Goal: Communication & Community: Share content

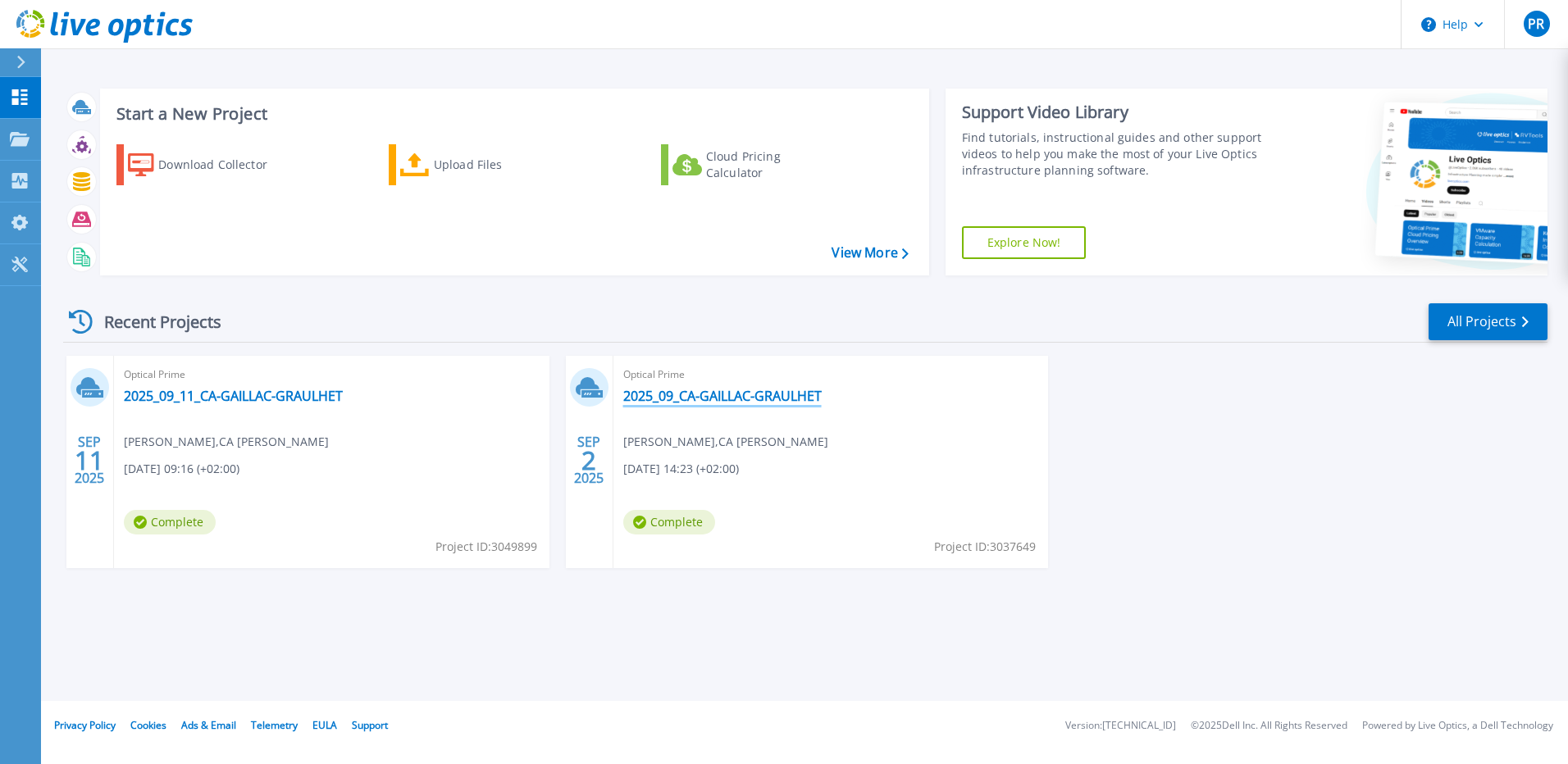
click at [730, 396] on link "2025_09_CA-GAILLAC-GRAULHET" at bounding box center [722, 396] width 199 height 16
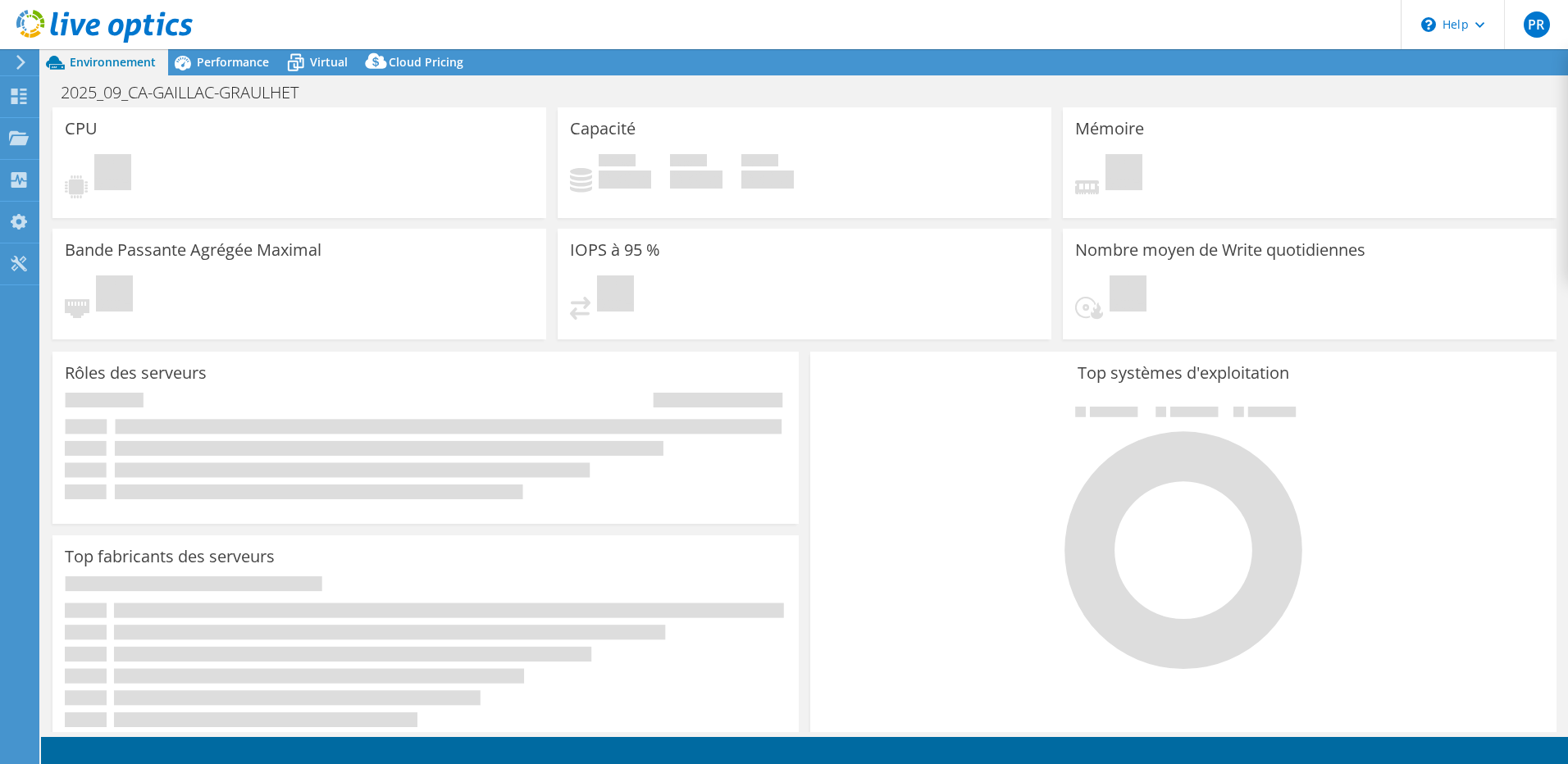
select select "USD"
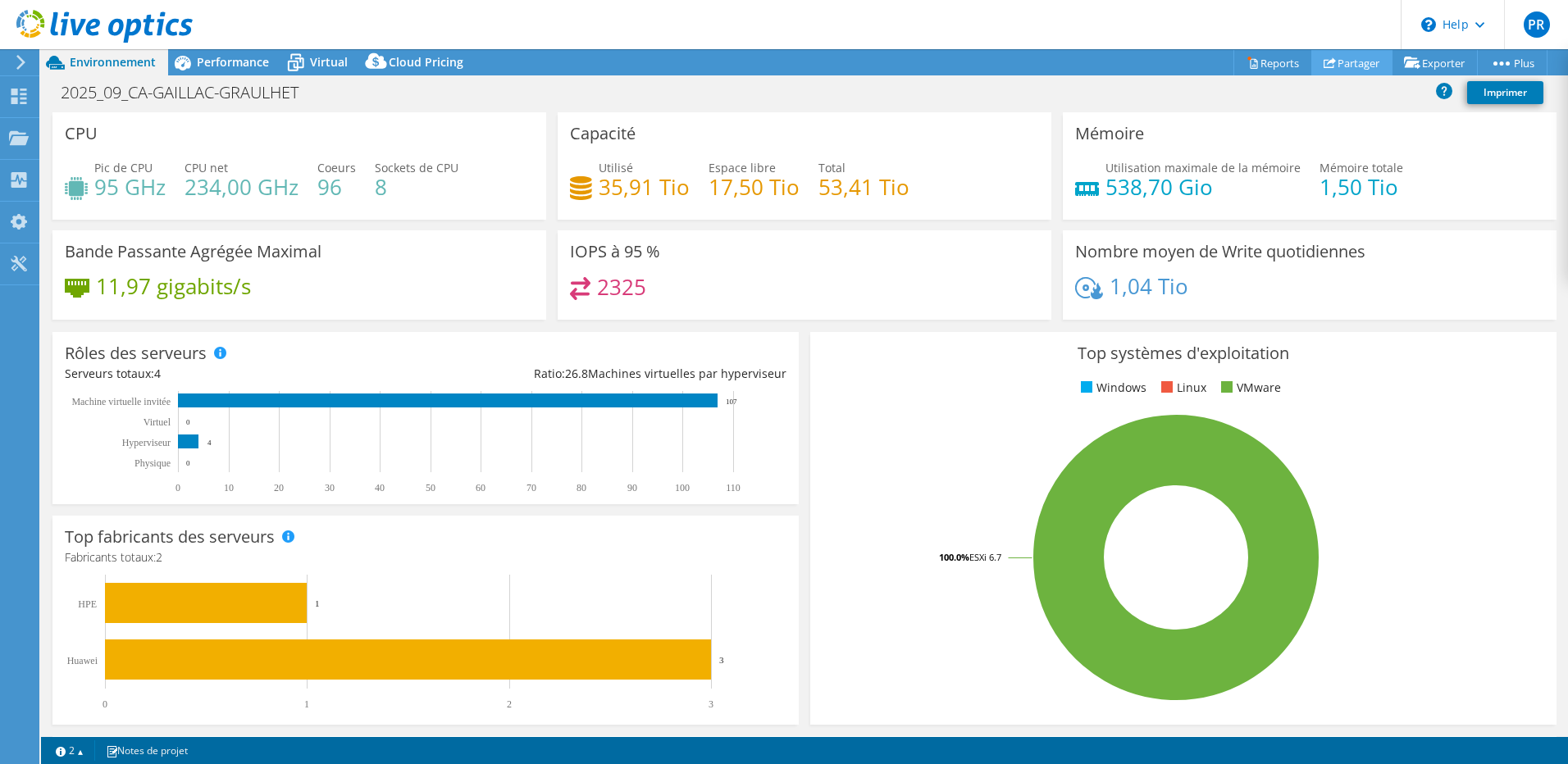
click at [1349, 59] on link "Partager" at bounding box center [1351, 63] width 81 height 26
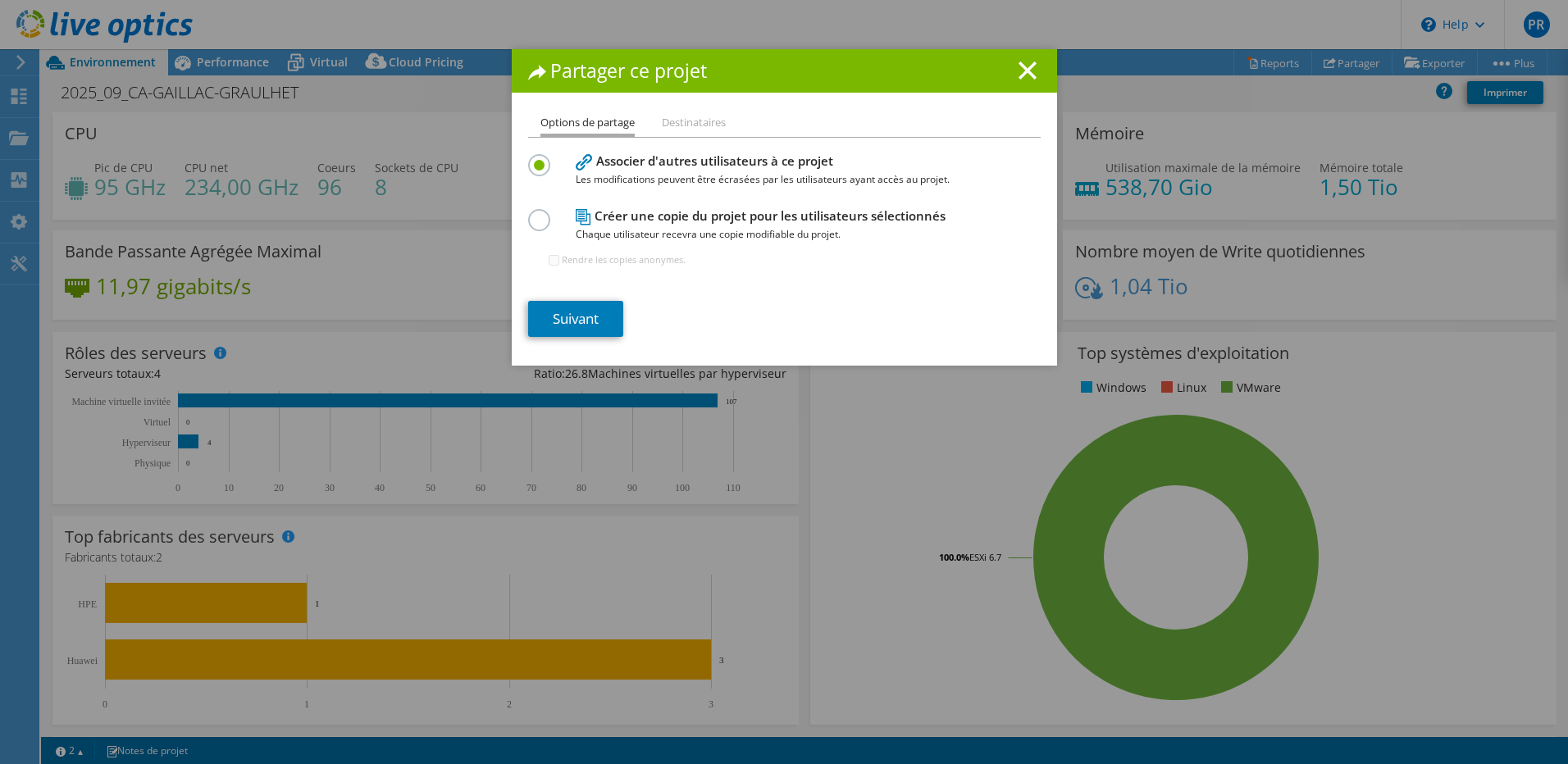
click at [685, 124] on li "Destinataires" at bounding box center [694, 124] width 64 height 20
click at [572, 321] on link "Suivant" at bounding box center [576, 318] width 95 height 36
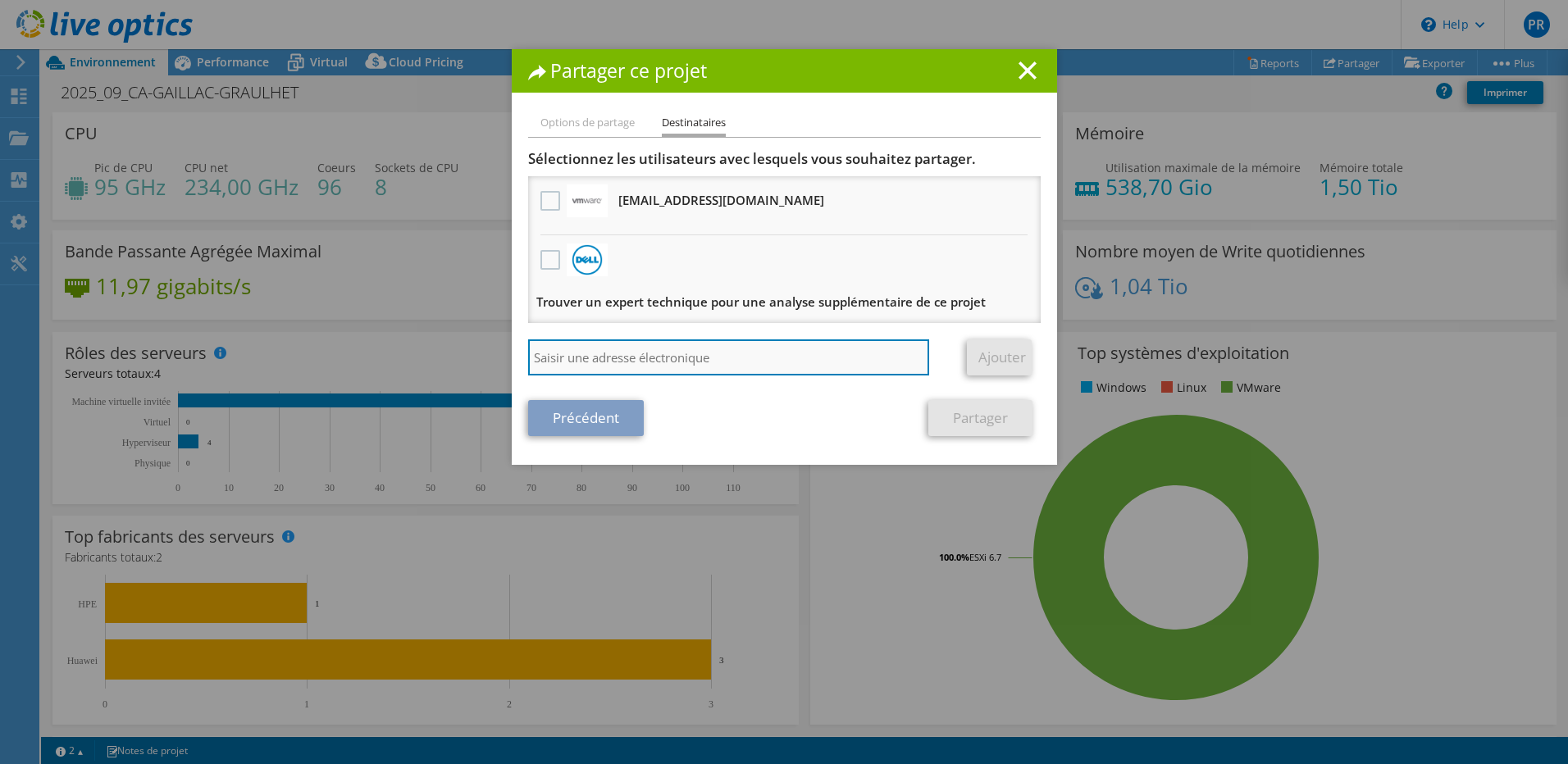
click at [633, 359] on input "search" at bounding box center [729, 357] width 402 height 36
click at [594, 363] on input "search" at bounding box center [729, 357] width 402 height 36
paste input "arnaud.allauzen@jiliti-group.com"
type input "arnaud.allauzen@jiliti-group.com"
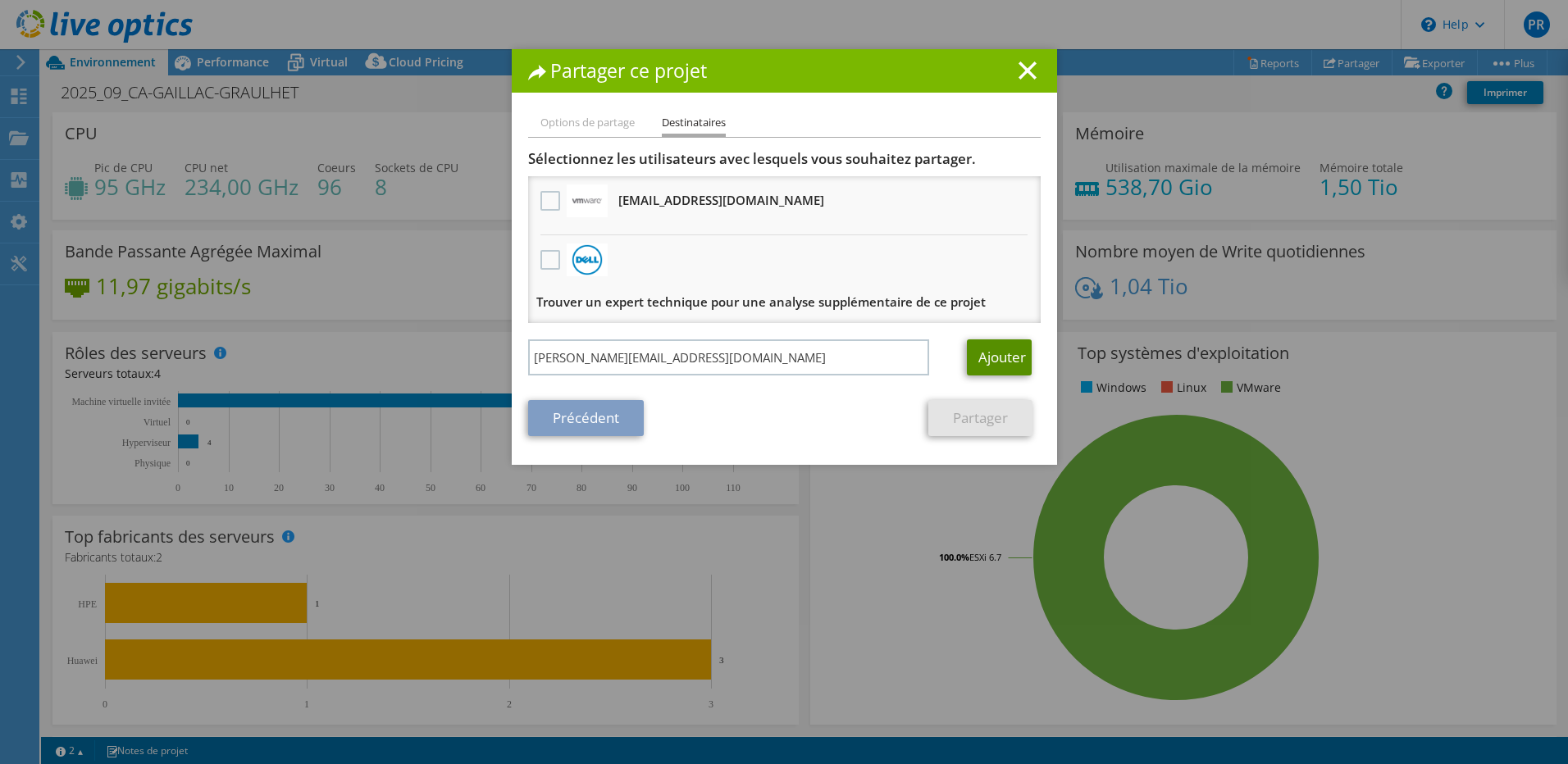
click at [998, 358] on link "Ajouter" at bounding box center [999, 357] width 65 height 36
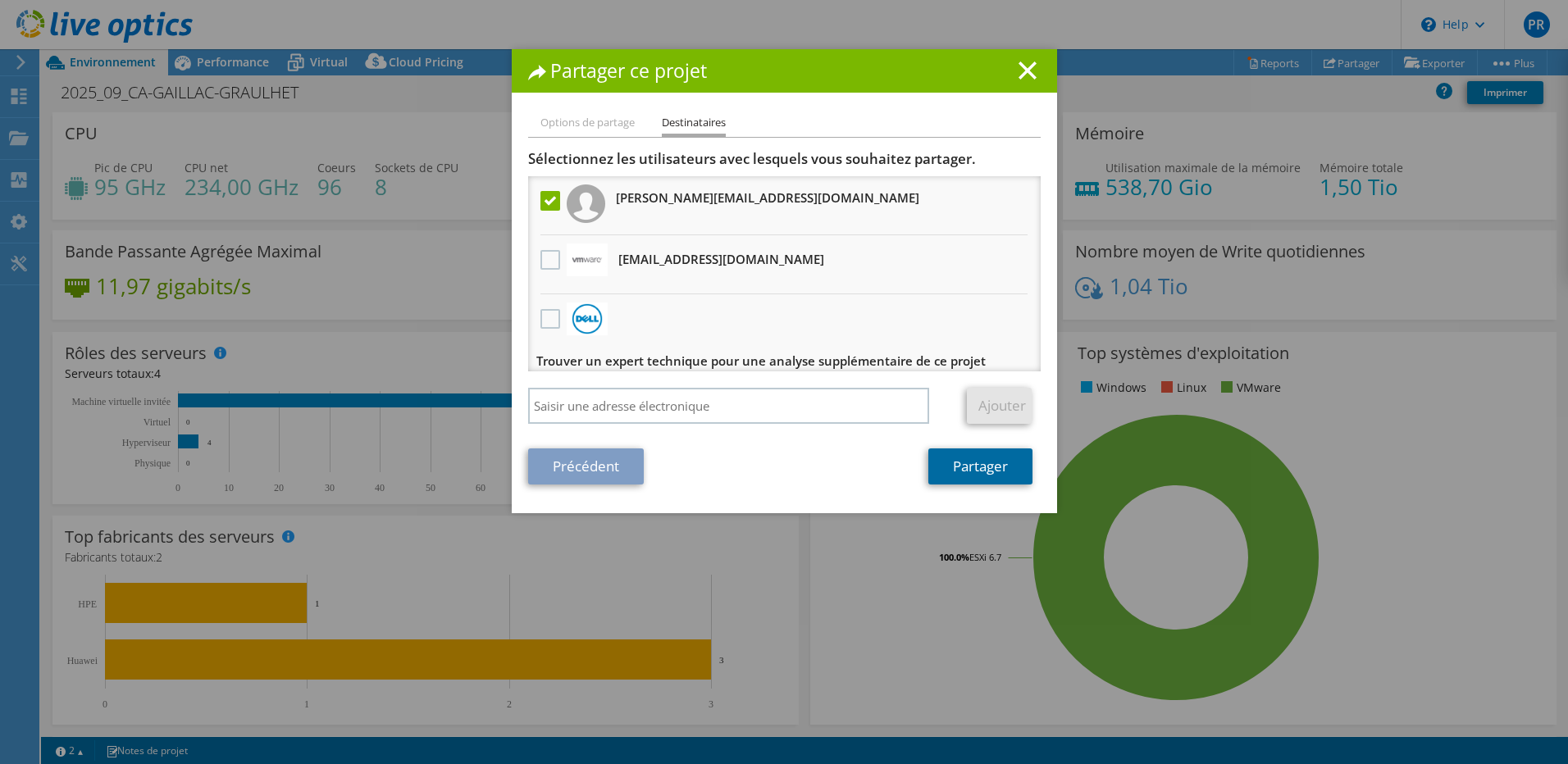
click at [977, 464] on link "Partager" at bounding box center [980, 466] width 104 height 36
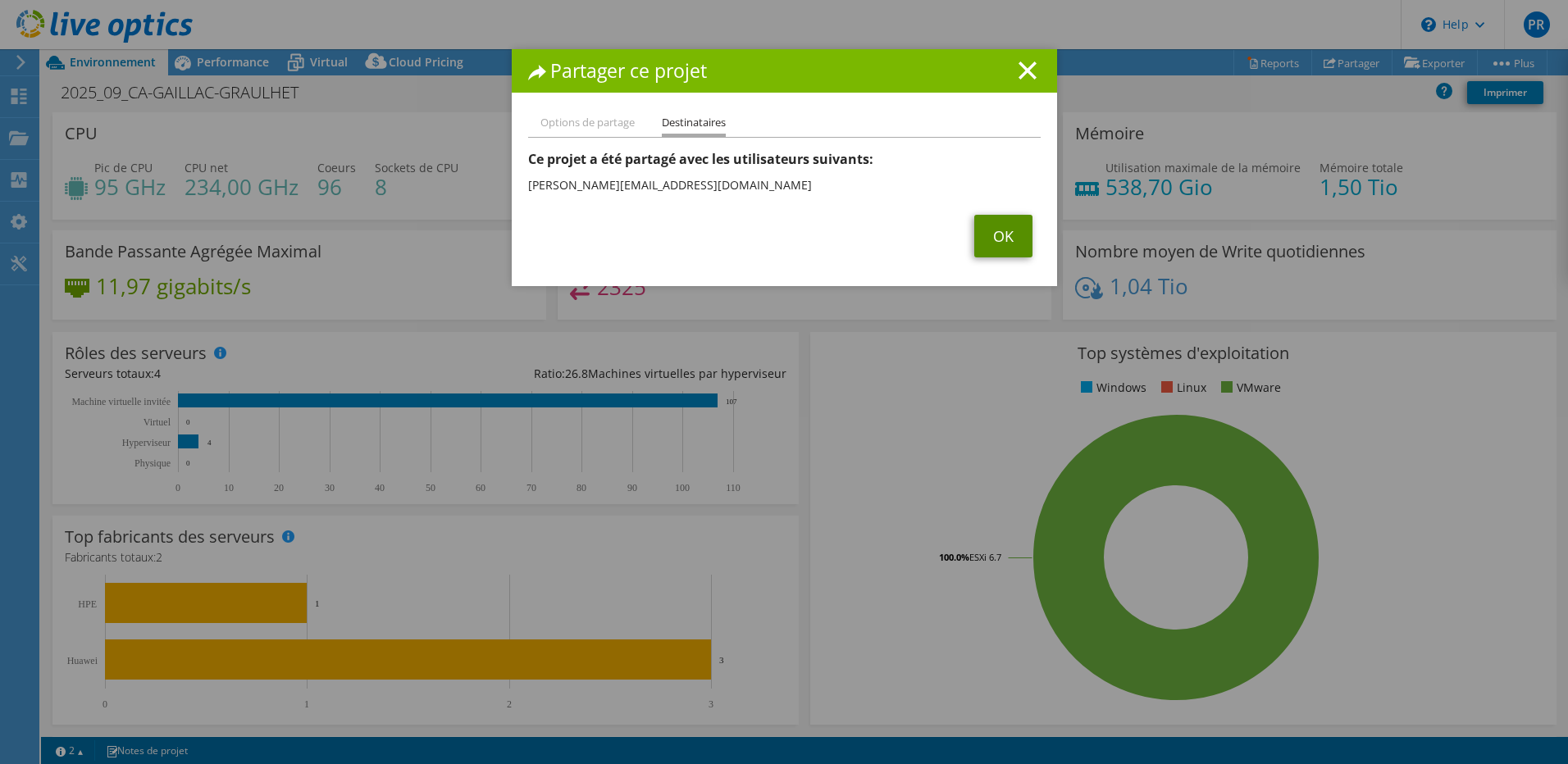
click at [1000, 242] on link "OK" at bounding box center [1003, 236] width 59 height 43
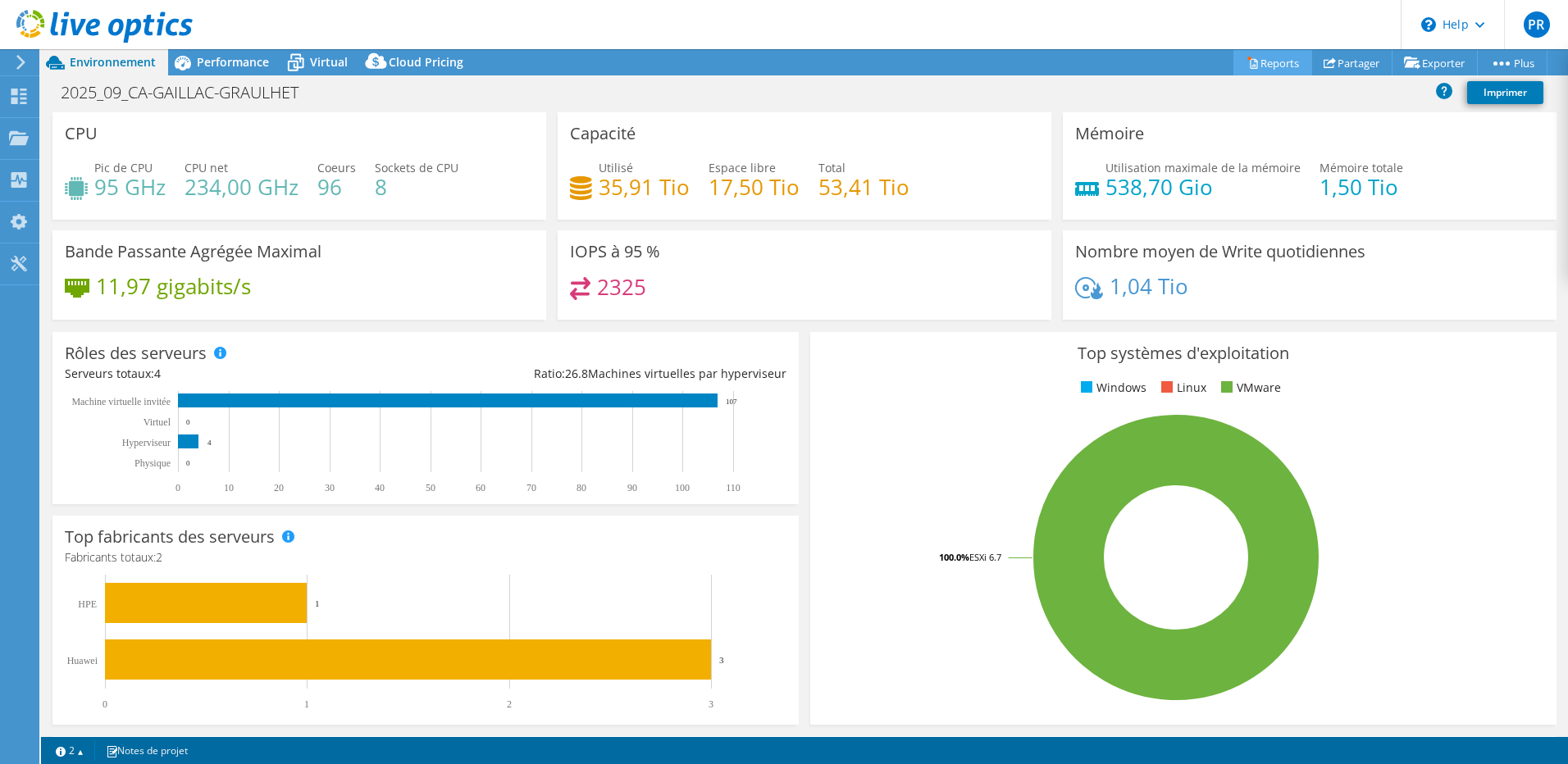
click at [1262, 62] on link "Reports" at bounding box center [1272, 63] width 79 height 26
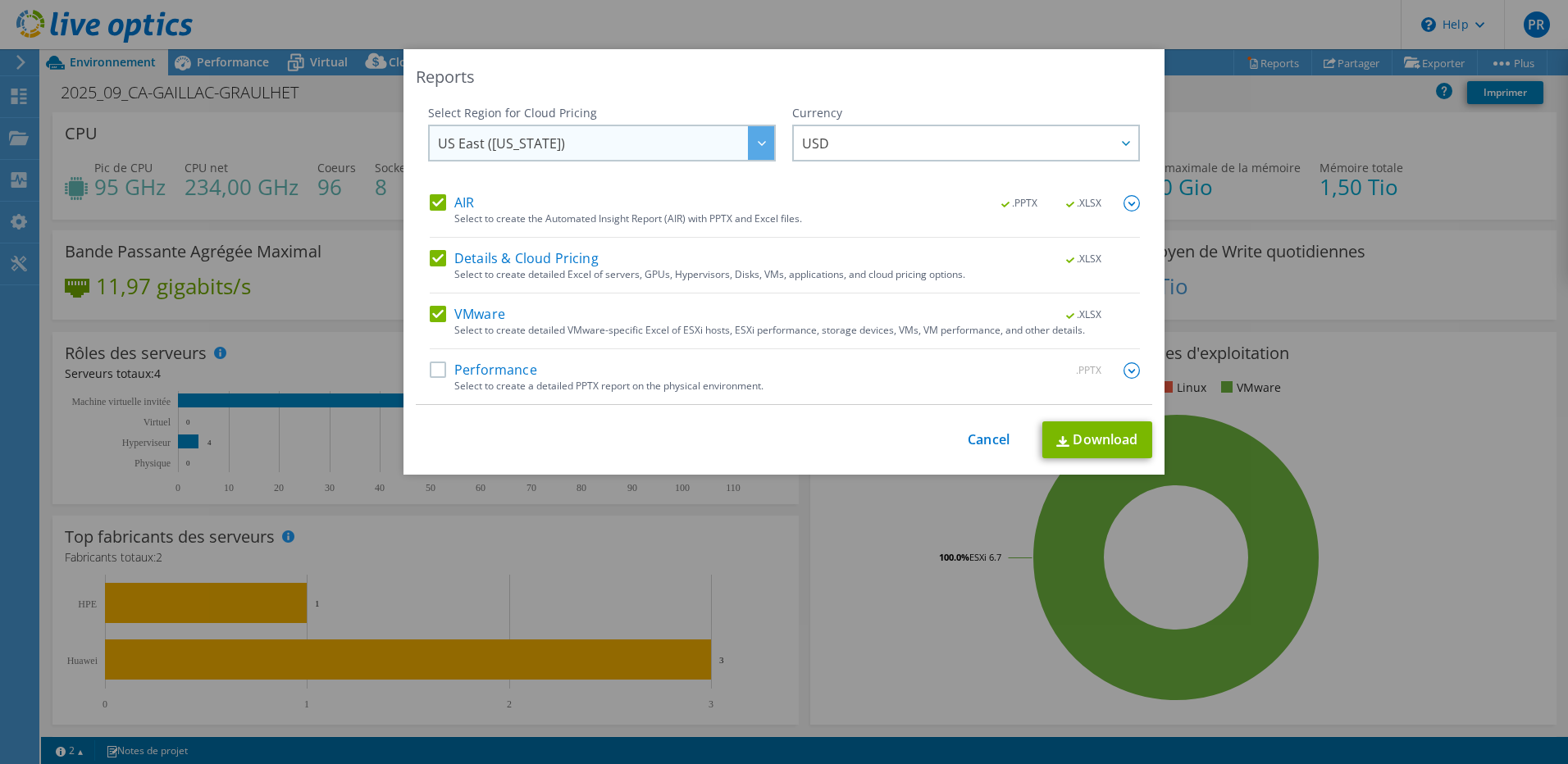
click at [759, 147] on div at bounding box center [761, 143] width 27 height 34
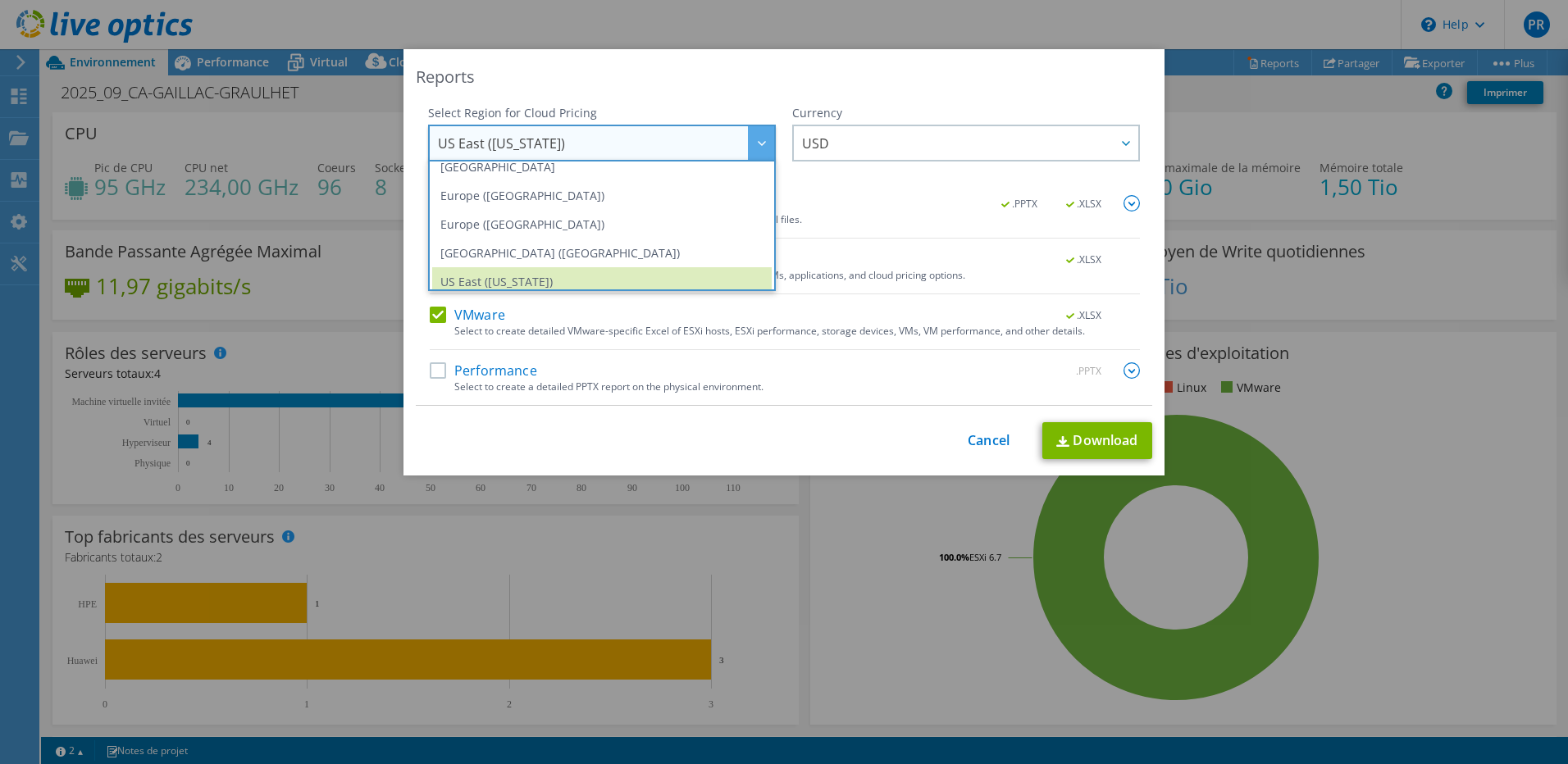
scroll to position [187, 0]
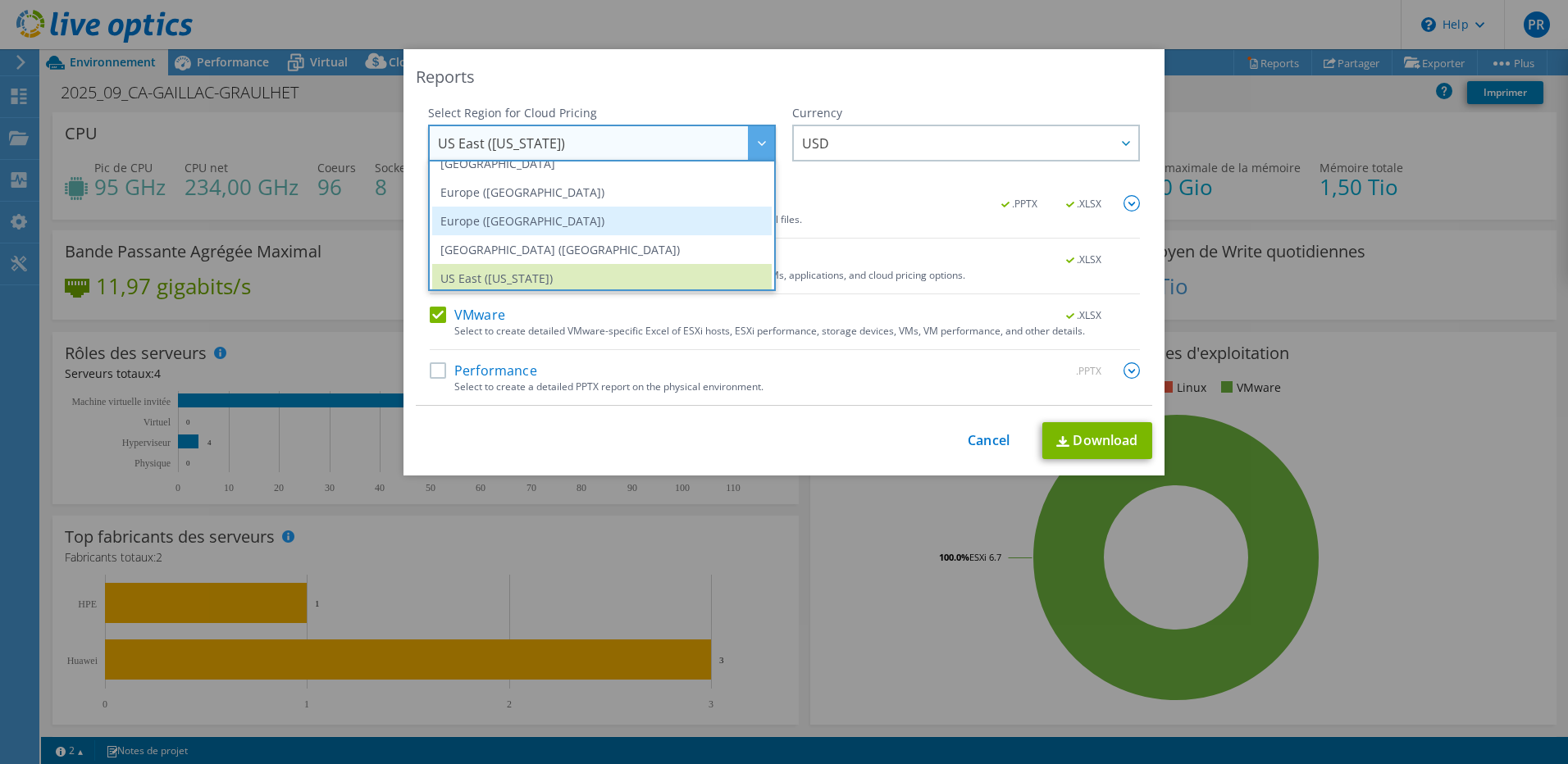
click at [625, 224] on li "Europe (London)" at bounding box center [601, 221] width 340 height 28
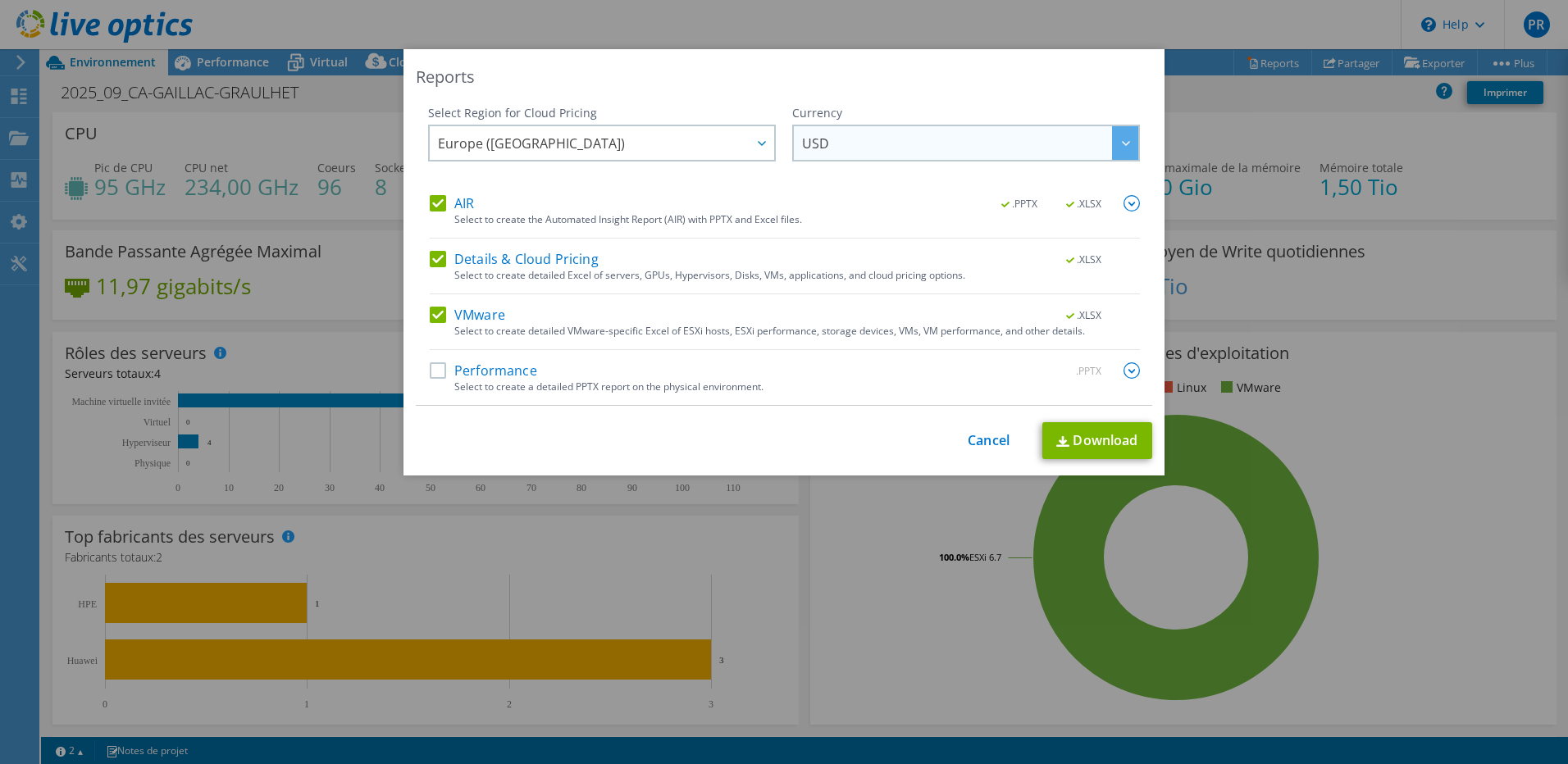
click at [1127, 140] on div at bounding box center [1125, 143] width 27 height 34
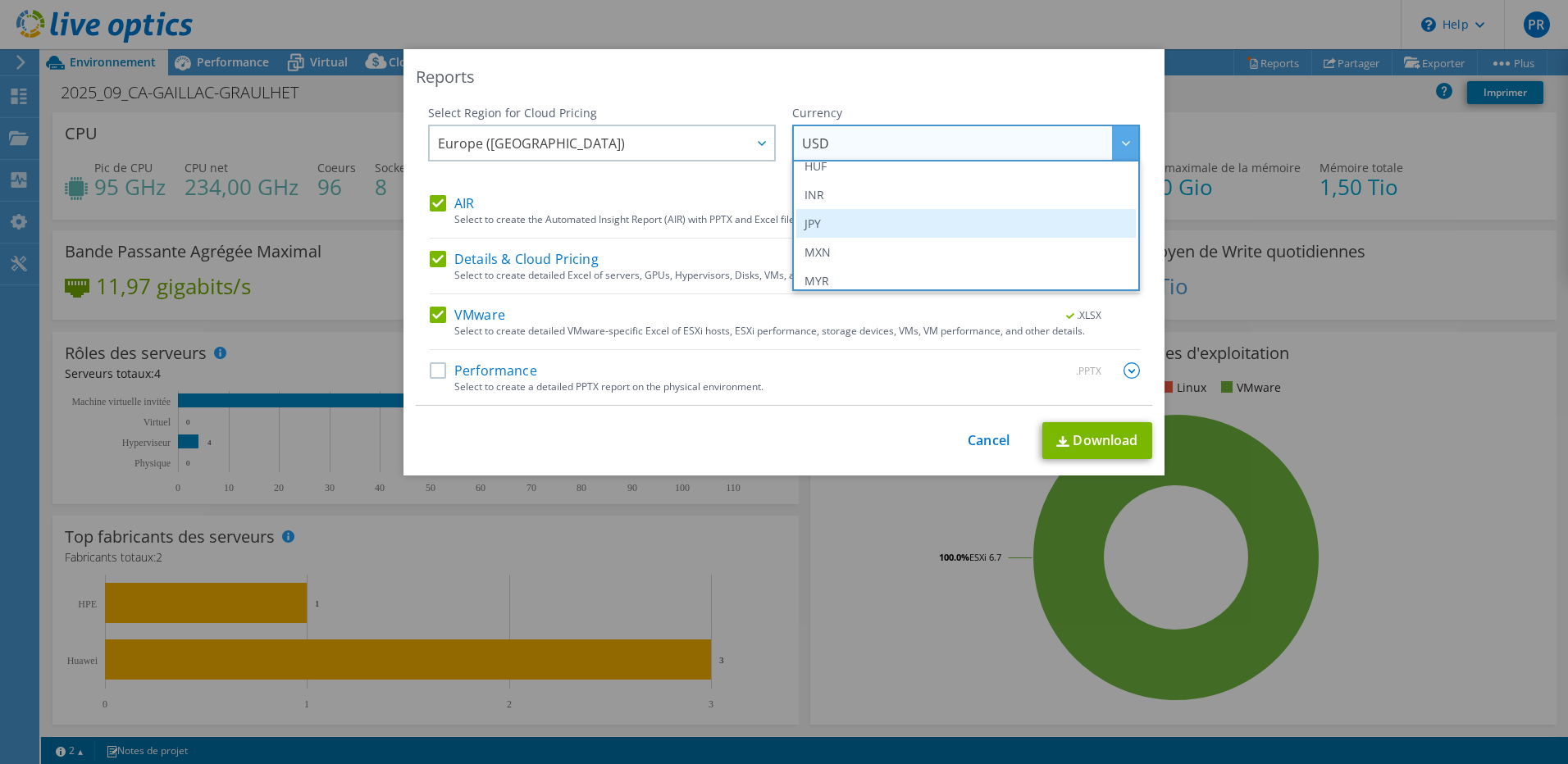
scroll to position [246, 0]
click at [987, 438] on link "Cancel" at bounding box center [989, 440] width 42 height 16
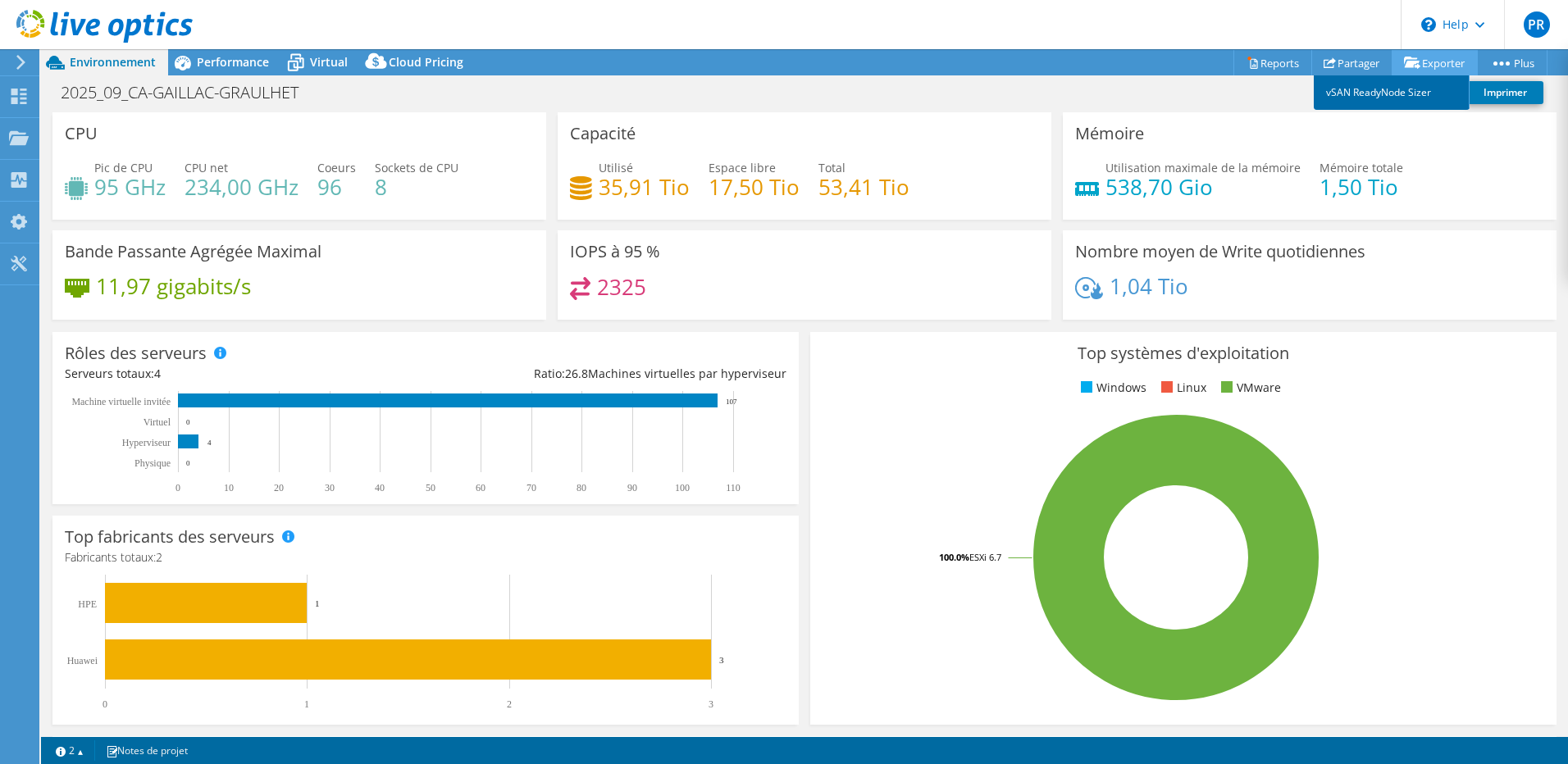
click at [1364, 93] on link "vSAN ReadyNode Sizer" at bounding box center [1391, 92] width 156 height 35
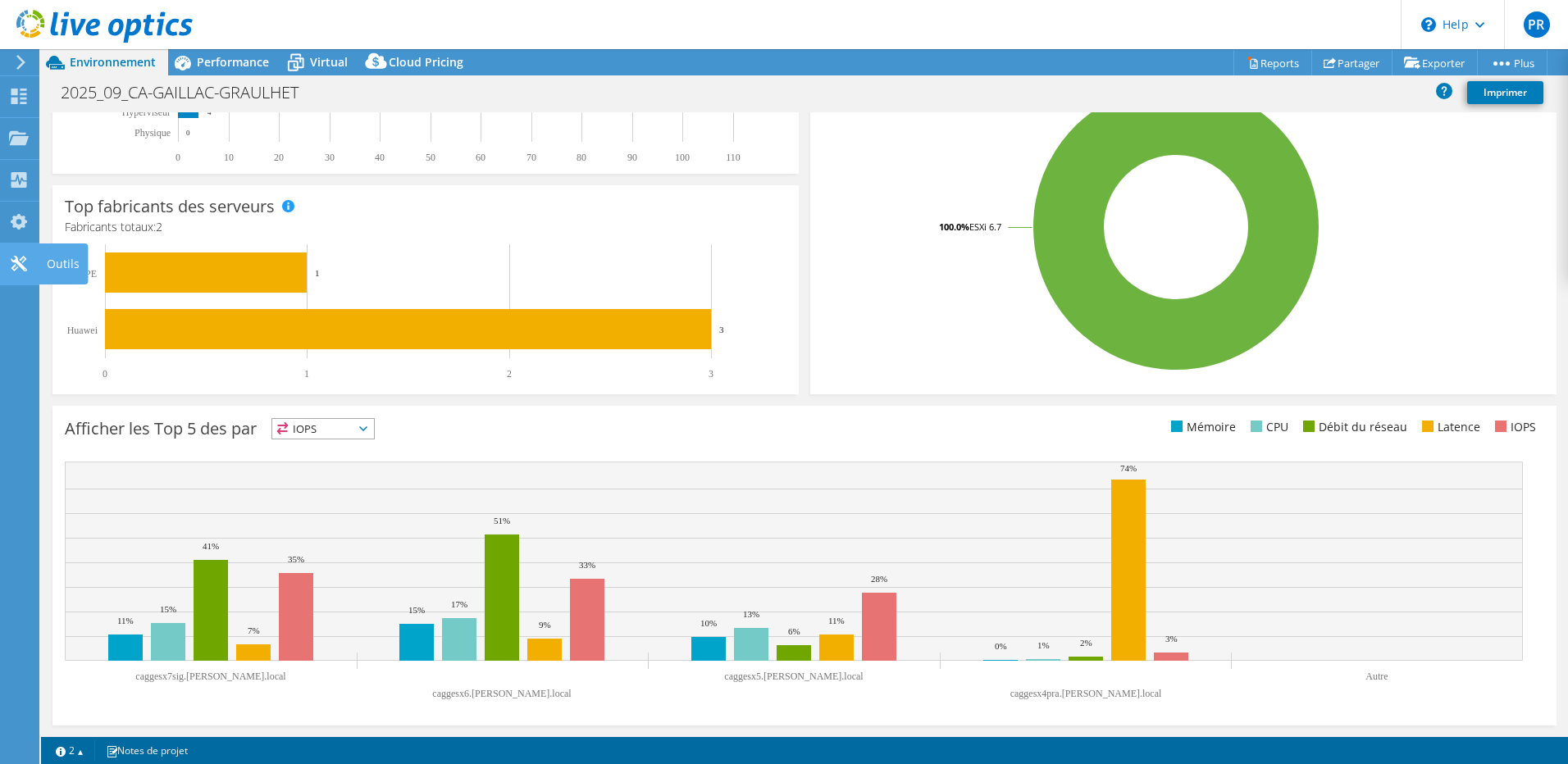
click at [17, 264] on icon at bounding box center [18, 263] width 19 height 16
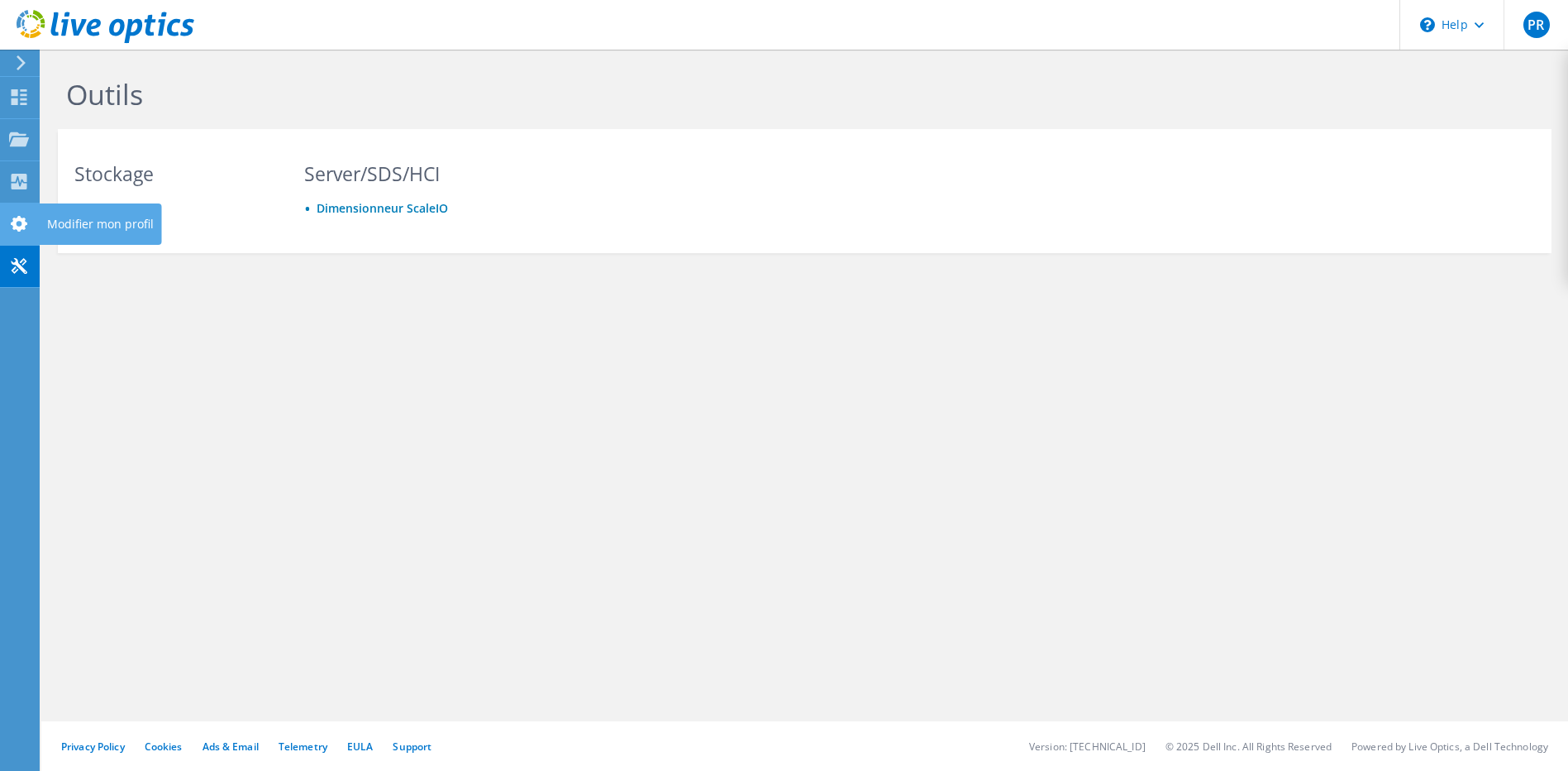
click at [15, 225] on use at bounding box center [19, 223] width 17 height 16
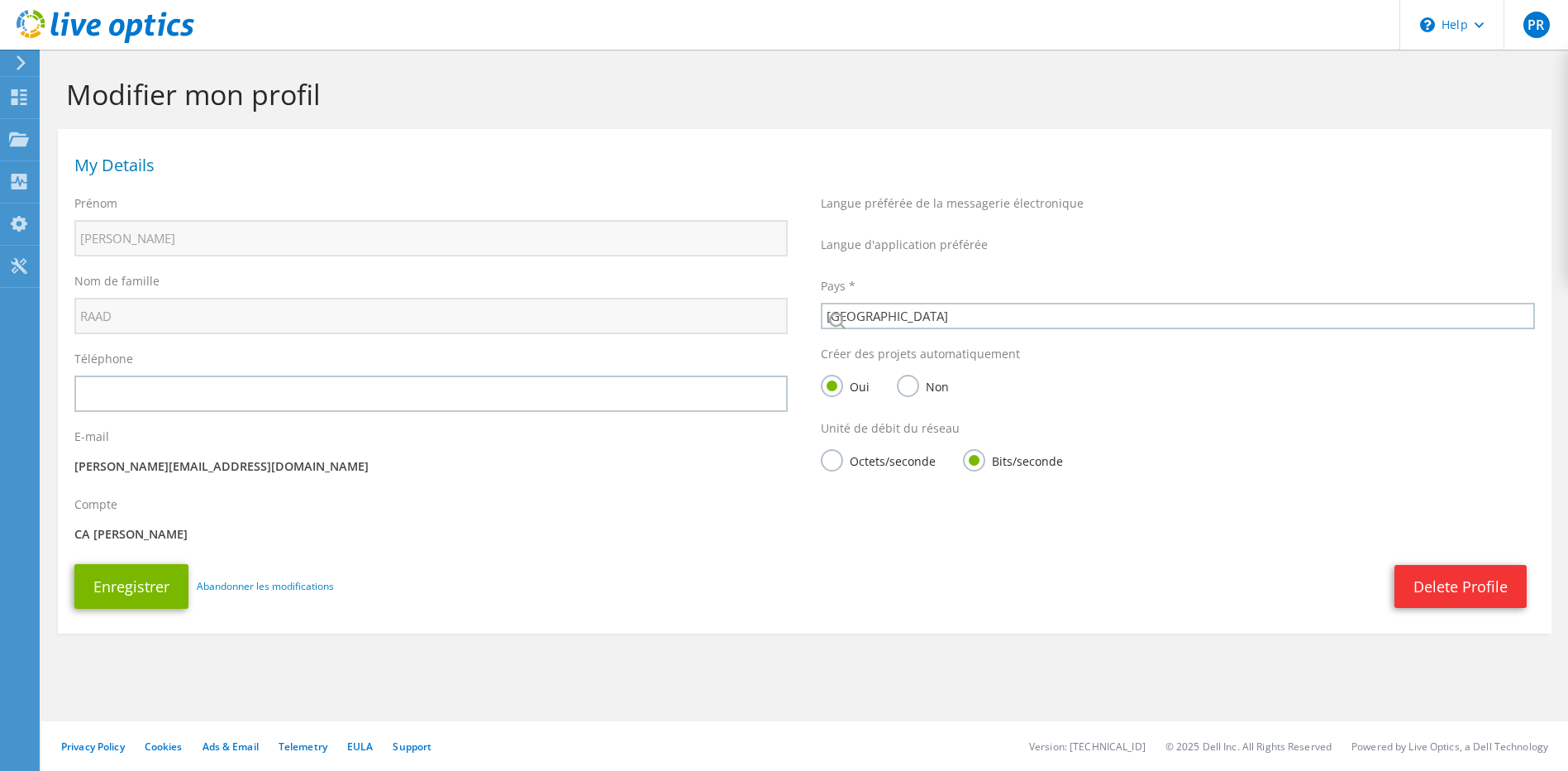
select select "73"
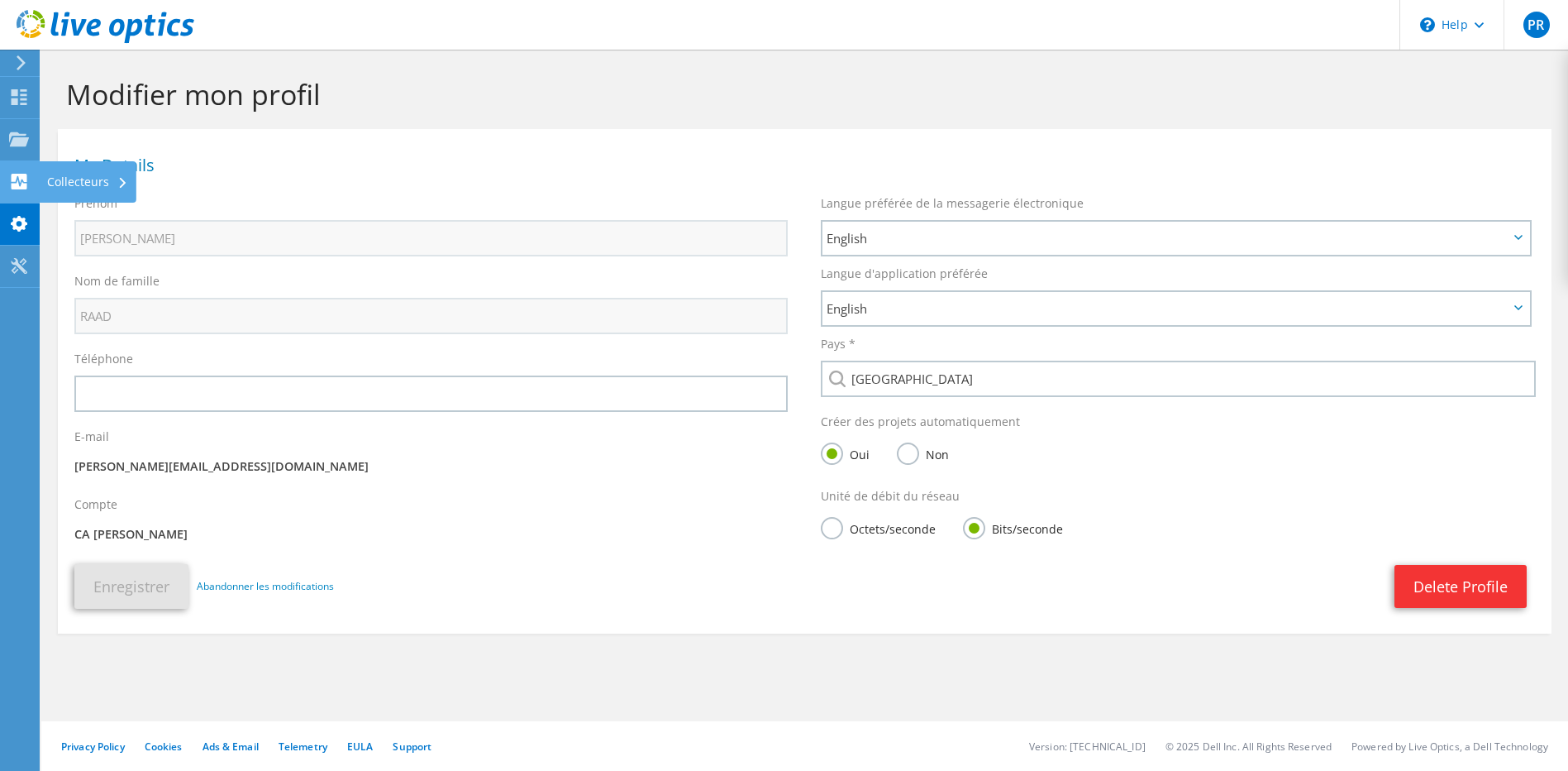
click at [65, 181] on div "Collecteurs" at bounding box center [88, 182] width 98 height 42
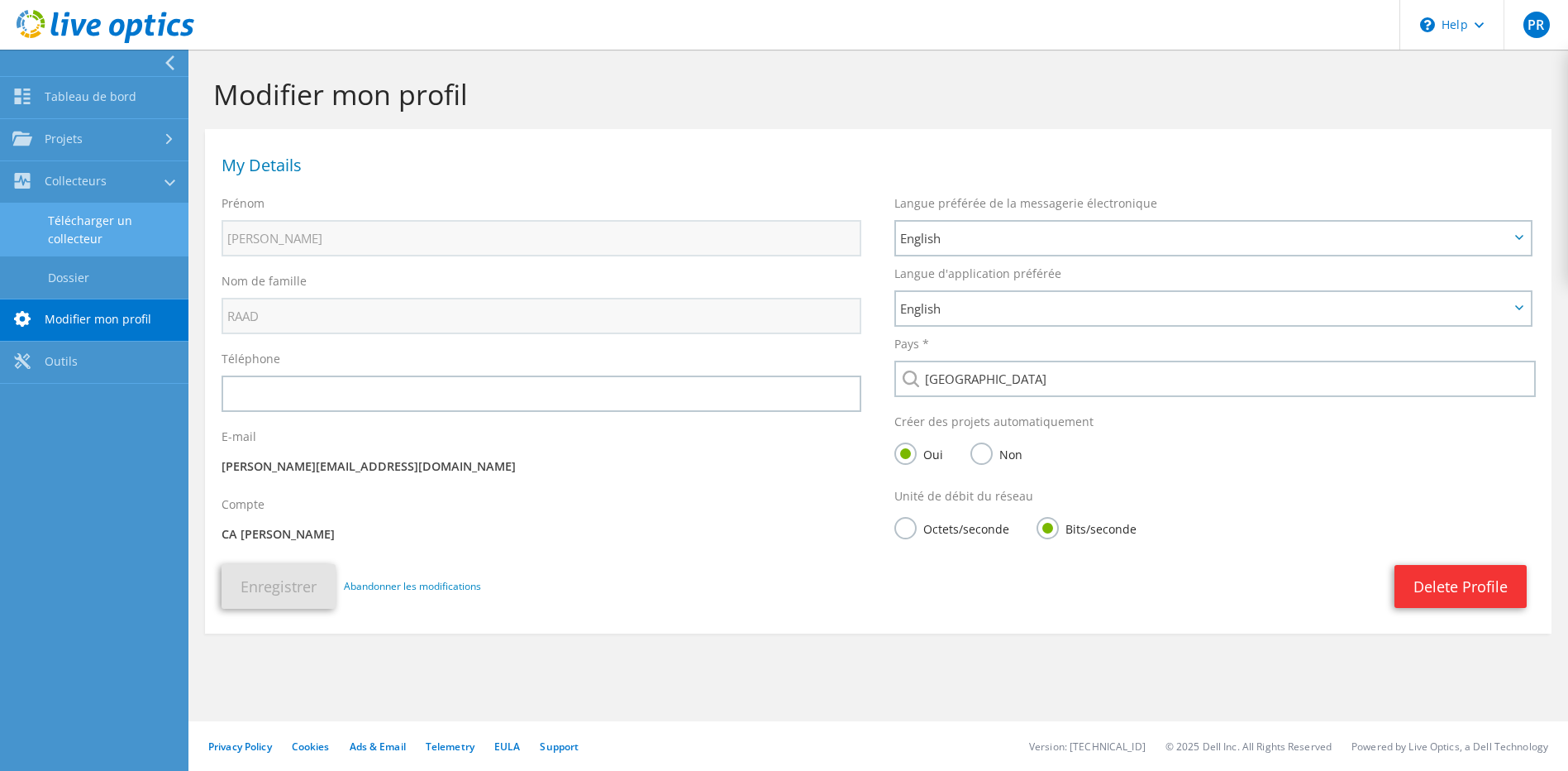
click at [83, 228] on link "Télécharger un collecteur" at bounding box center [94, 229] width 188 height 53
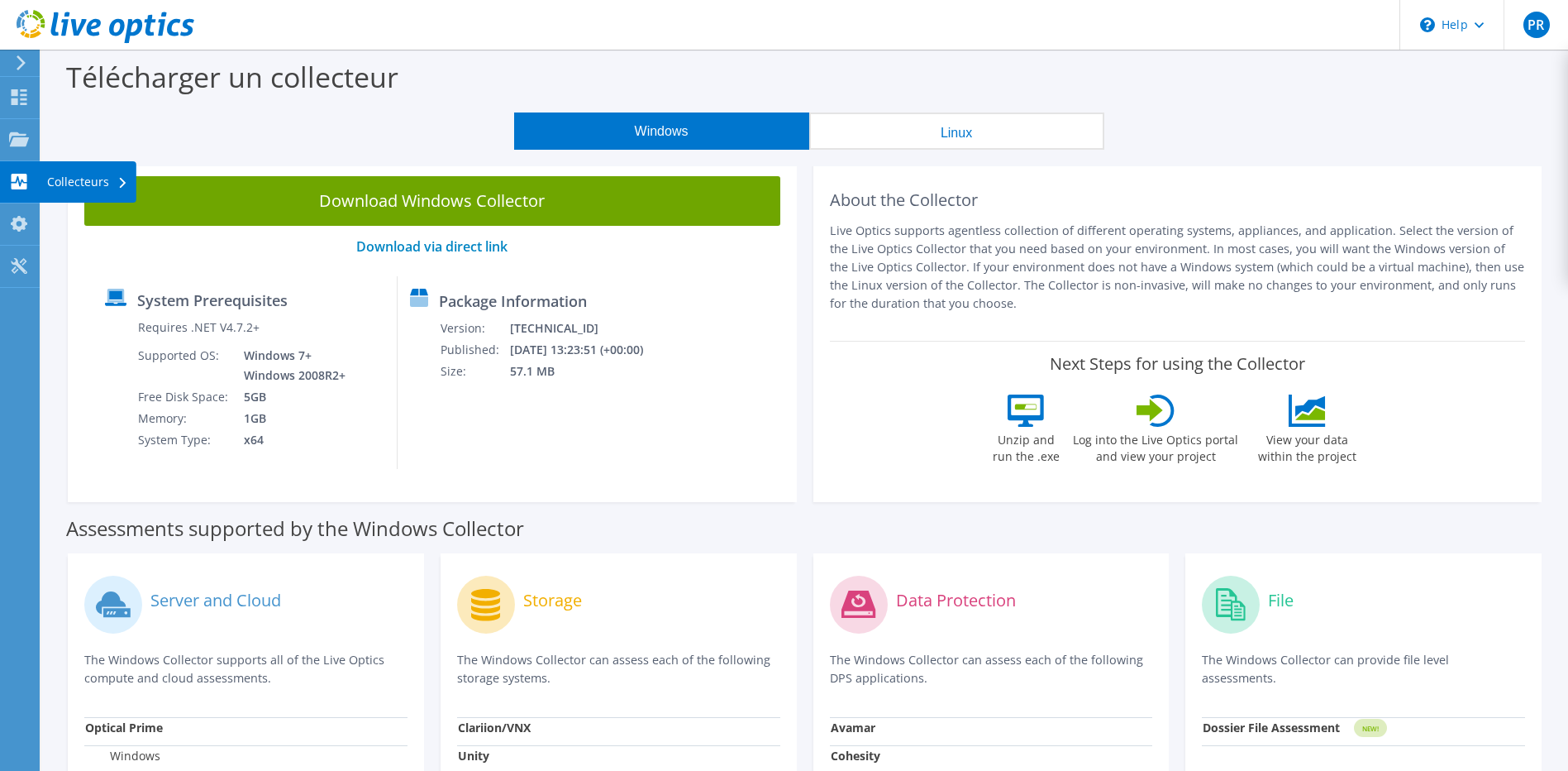
click at [102, 177] on div "Collecteurs" at bounding box center [88, 182] width 98 height 42
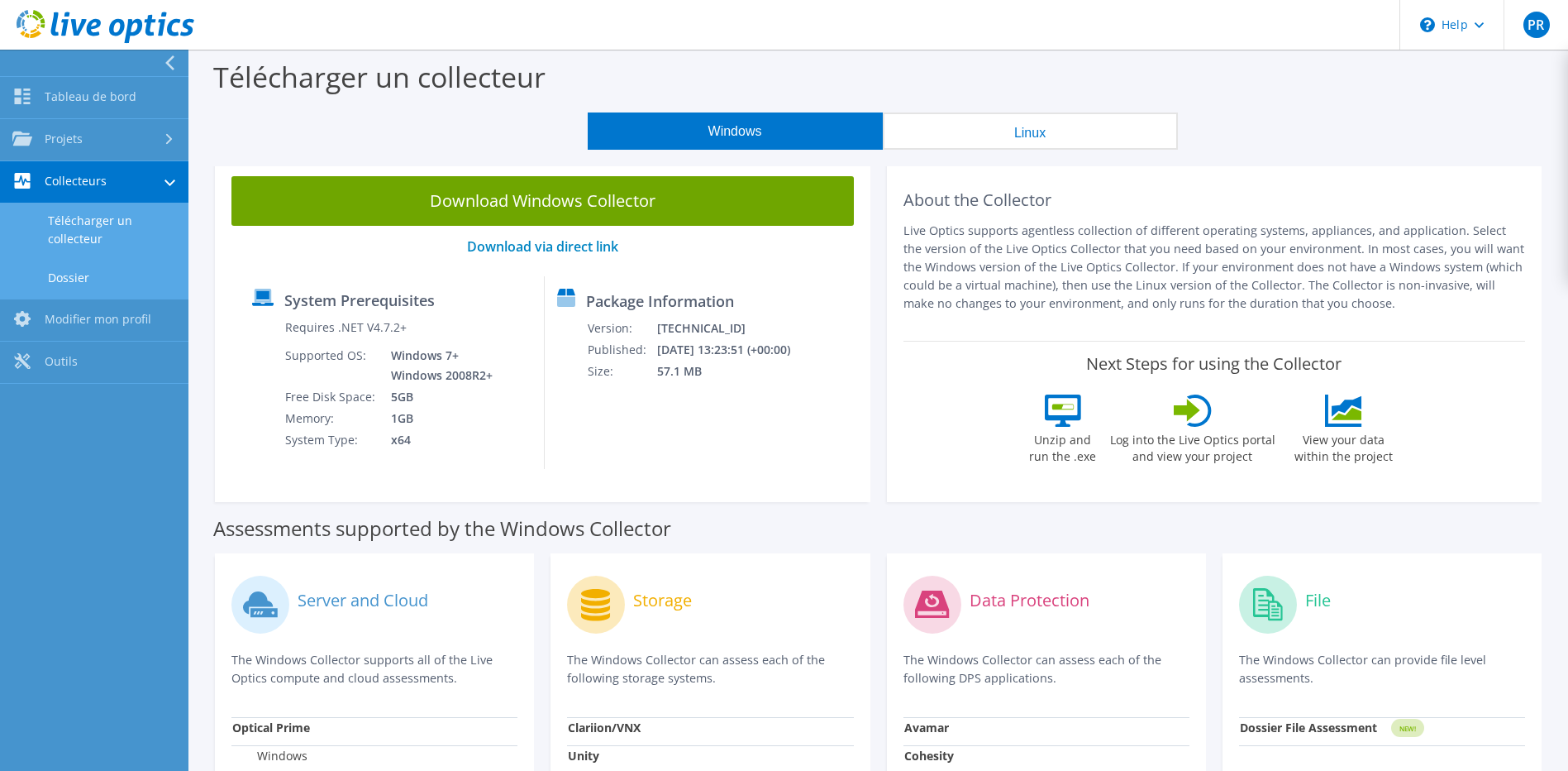
click at [73, 272] on link "Dossier" at bounding box center [94, 278] width 188 height 42
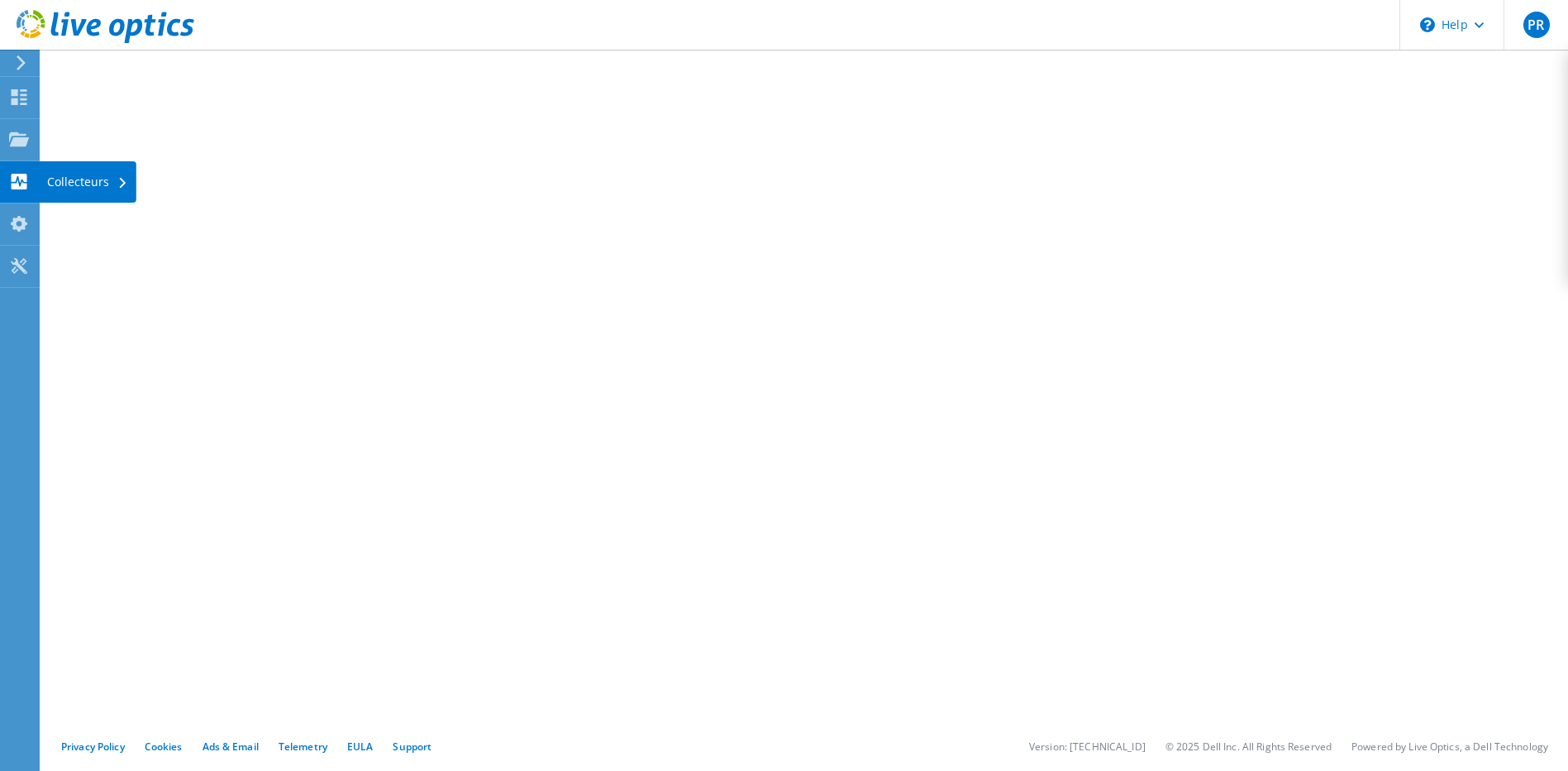
click at [82, 174] on div "Collecteurs" at bounding box center [88, 182] width 98 height 42
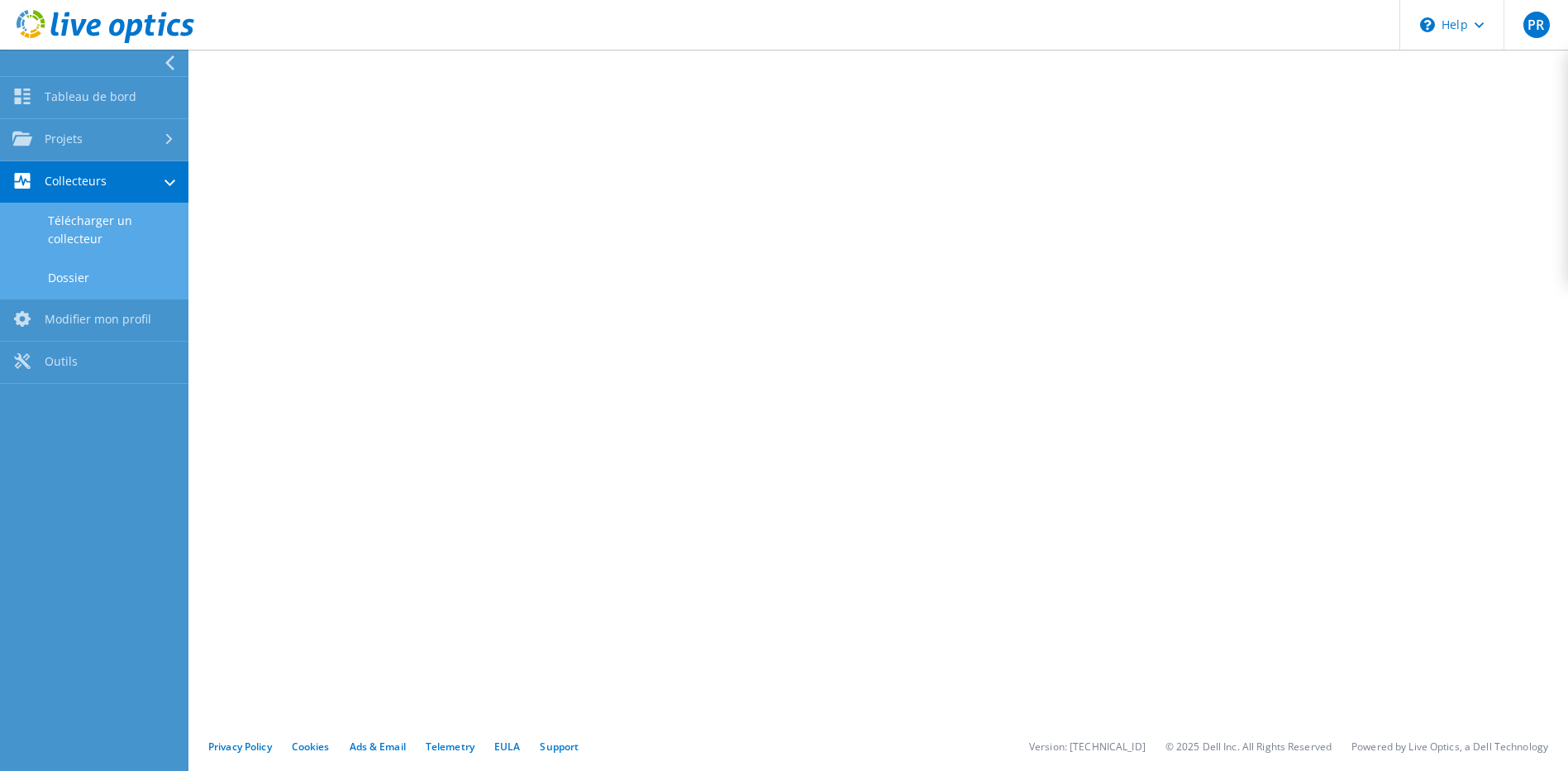
click at [81, 228] on link "Télécharger un collecteur" at bounding box center [94, 229] width 188 height 53
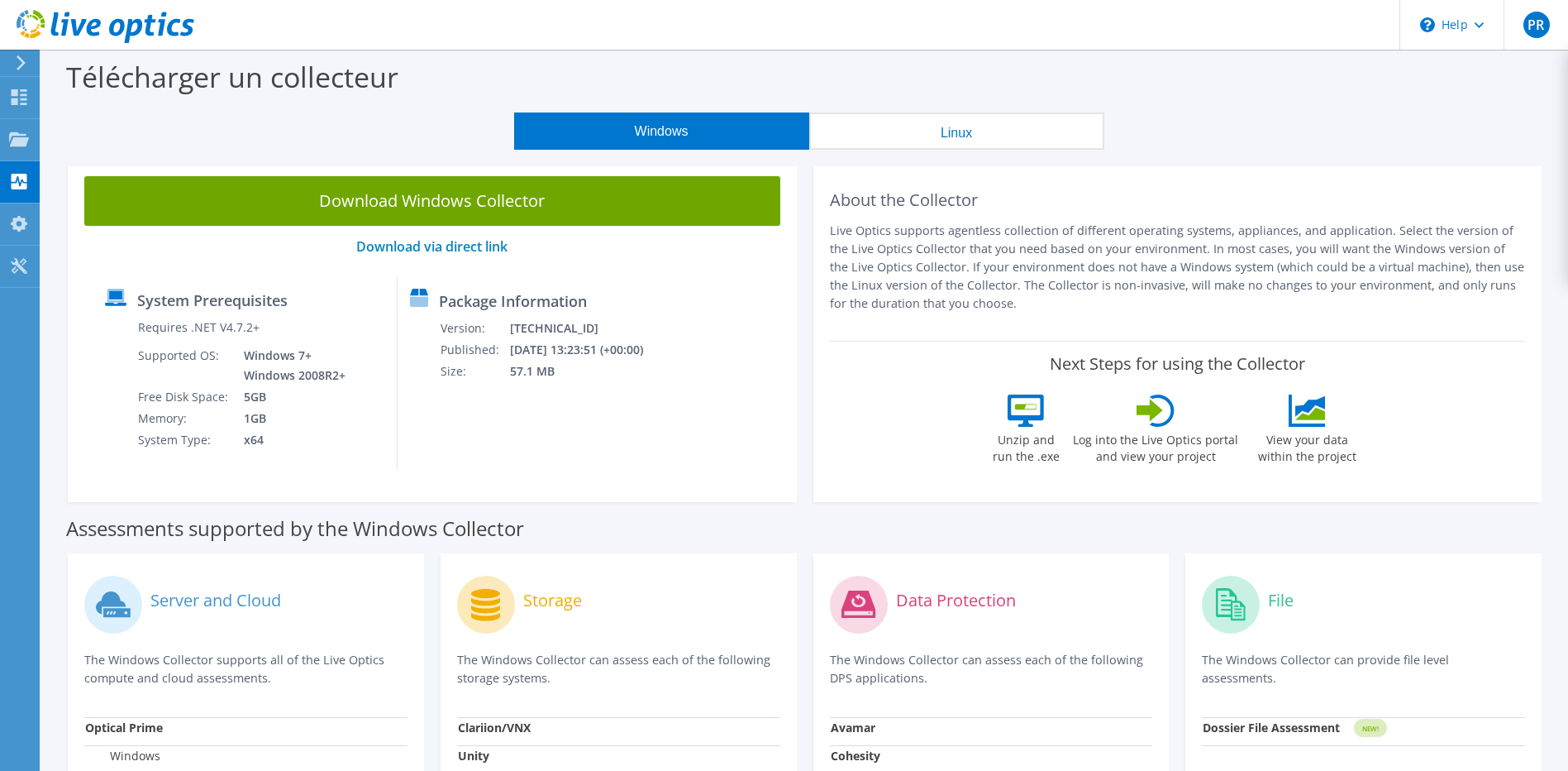
click at [20, 65] on icon at bounding box center [20, 63] width 12 height 15
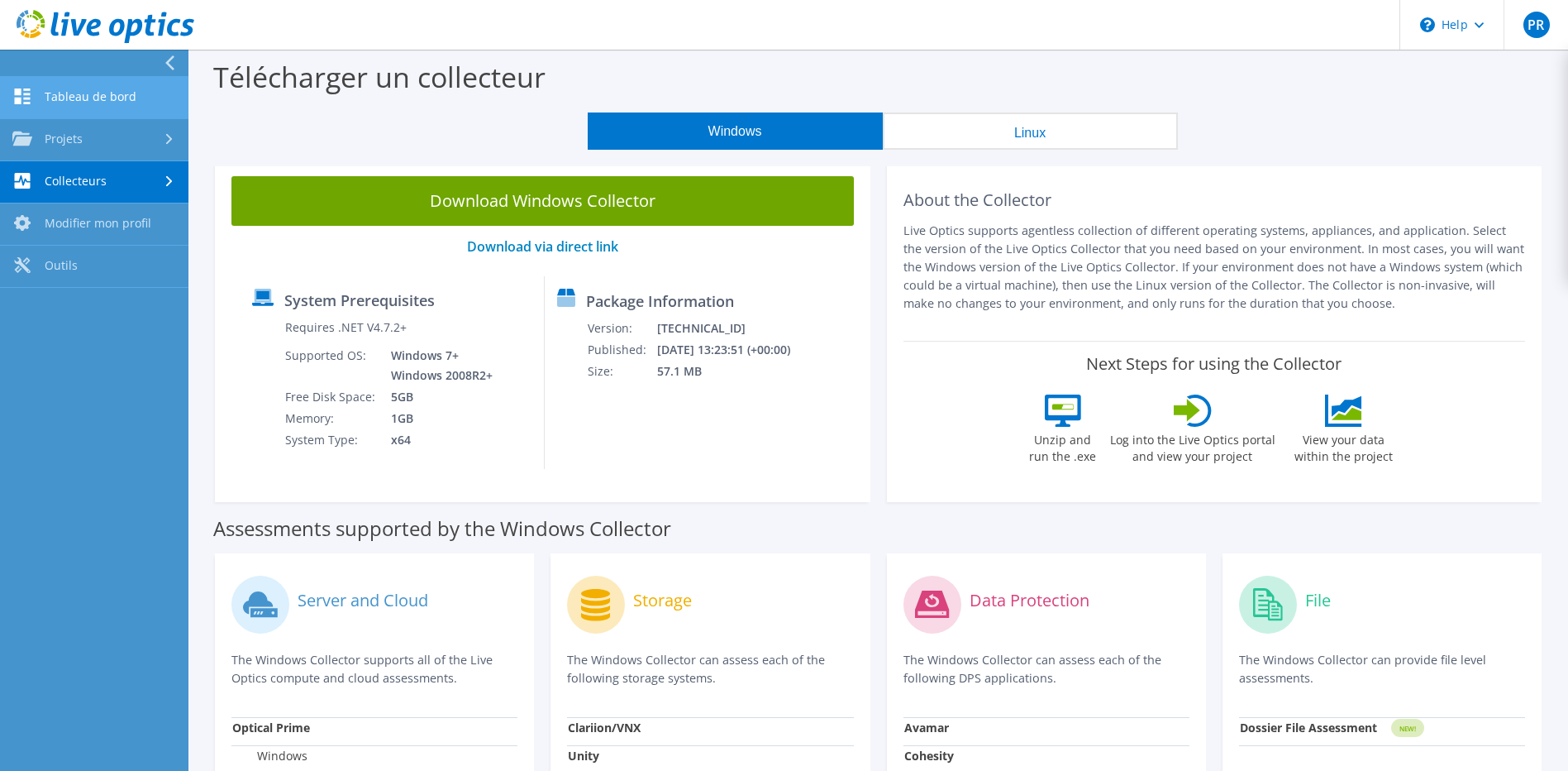
click at [90, 103] on link "Tableau de bord" at bounding box center [94, 98] width 188 height 42
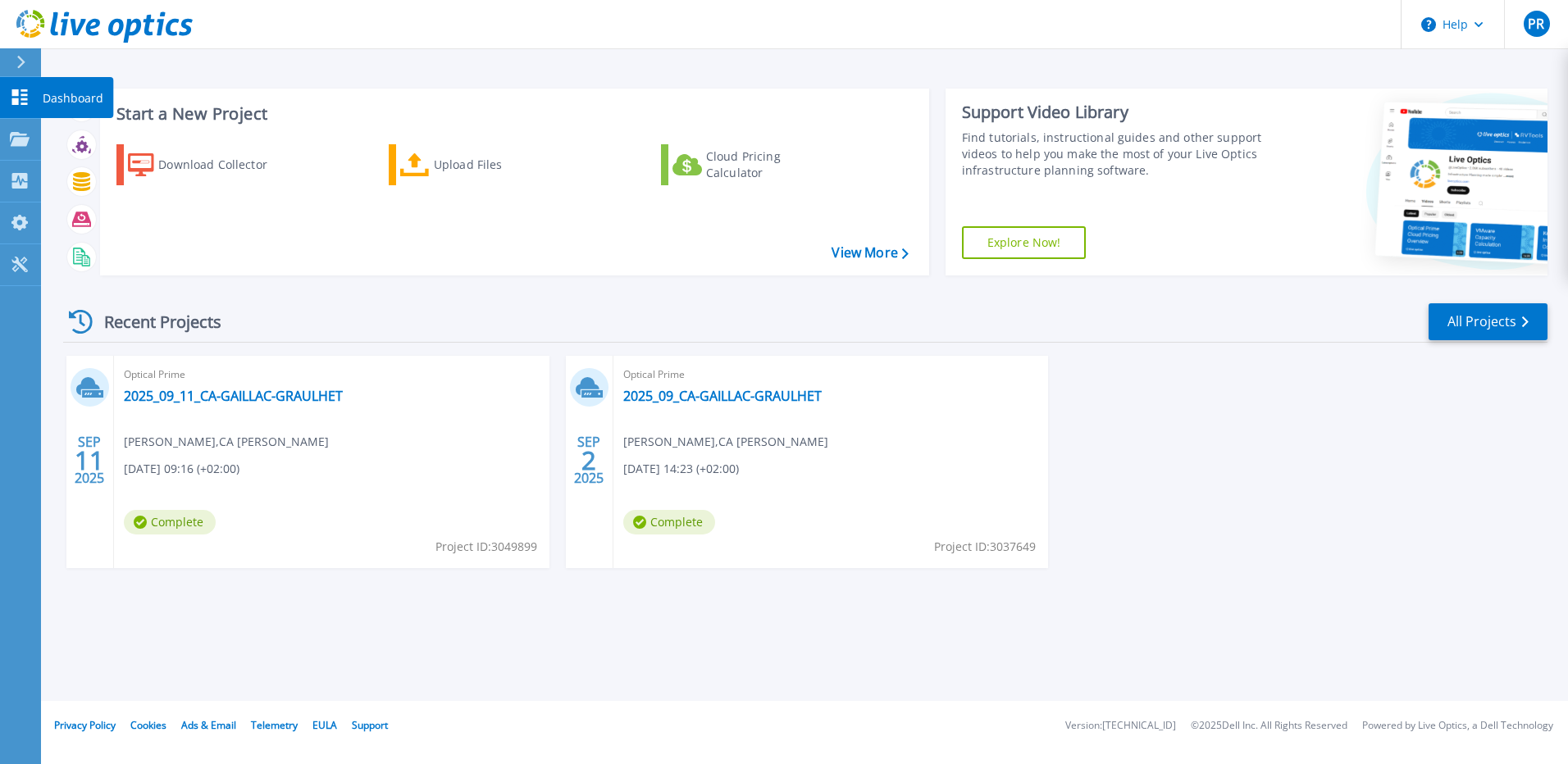
click at [19, 91] on icon at bounding box center [19, 97] width 19 height 16
click at [1257, 395] on div "[DATE] Optical Prime 2025_09_11_CA-GAILLAC-GRAULHET [PERSON_NAME] , CA [PERSON_…" at bounding box center [799, 479] width 1498 height 245
